Goal: Find specific page/section: Find specific page/section

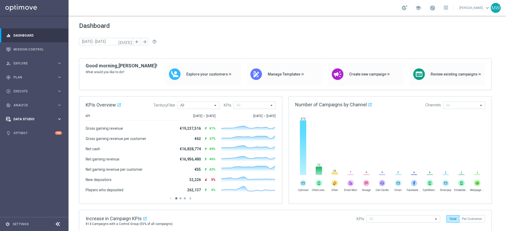
click at [30, 117] on div "Data Studio" at bounding box center [31, 119] width 51 height 5
click at [34, 103] on div "track_changes Analyze keyboard_arrow_right" at bounding box center [34, 105] width 68 height 14
click at [32, 171] on span "BI Studio" at bounding box center [33, 171] width 38 height 3
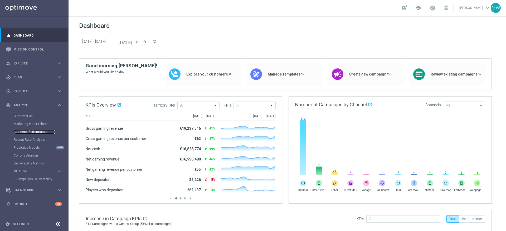
click at [37, 132] on link "Business Performance" at bounding box center [34, 132] width 41 height 4
